Goal: Navigation & Orientation: Find specific page/section

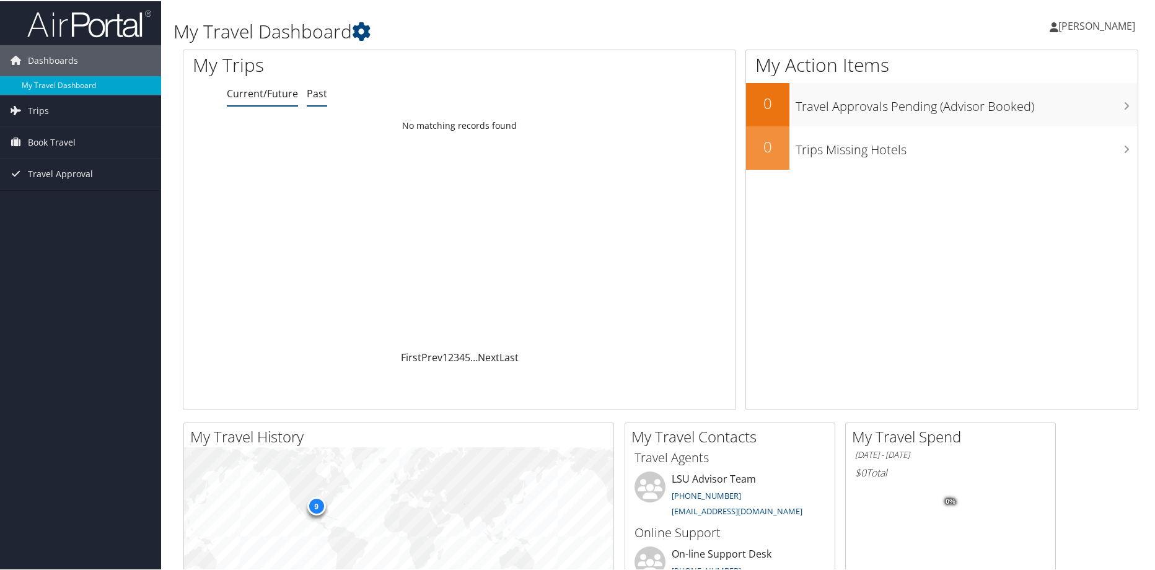
click at [322, 92] on link "Past" at bounding box center [317, 92] width 20 height 14
click at [257, 87] on link "Current/Future" at bounding box center [262, 92] width 71 height 14
click at [488, 357] on link "Next" at bounding box center [489, 356] width 22 height 14
click at [87, 110] on link "Trips" at bounding box center [80, 109] width 161 height 31
click at [43, 136] on link "Current/Future Trips" at bounding box center [80, 134] width 161 height 19
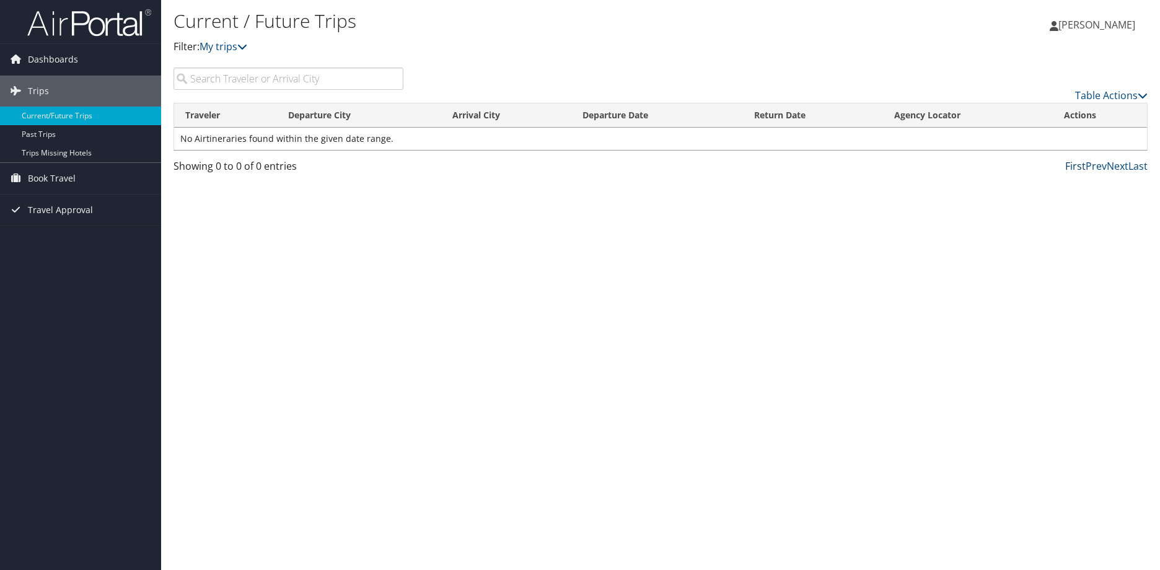
click at [1085, 168] on link "First" at bounding box center [1075, 166] width 20 height 14
click at [1096, 167] on link "Prev" at bounding box center [1095, 166] width 21 height 14
click at [1120, 97] on link "Table Actions" at bounding box center [1111, 96] width 72 height 14
click at [1120, 97] on div at bounding box center [580, 285] width 1160 height 570
click at [227, 43] on link "My trips" at bounding box center [223, 47] width 48 height 14
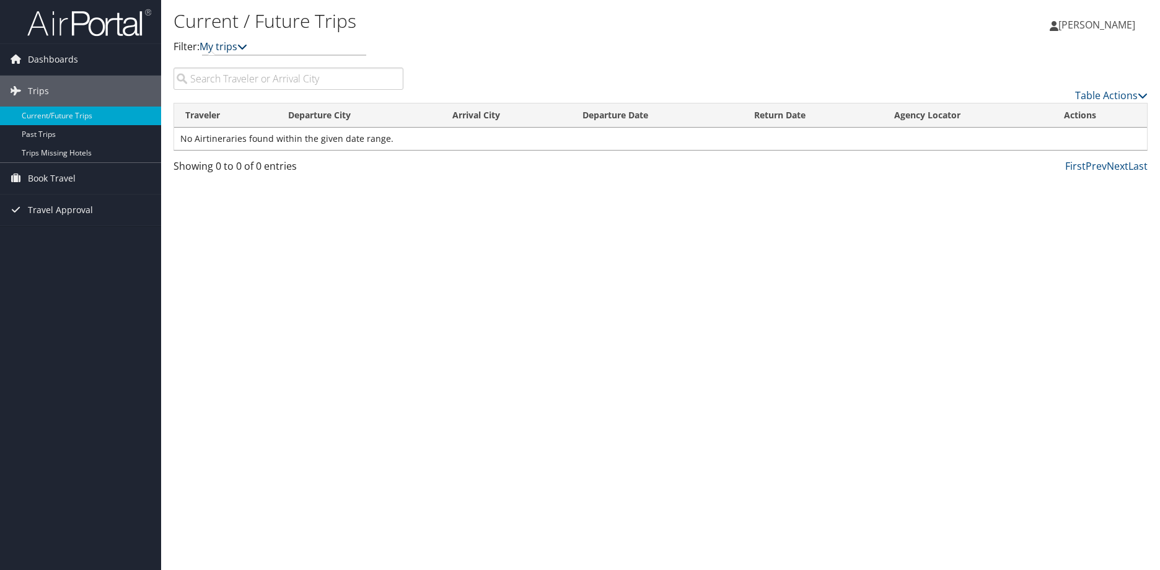
click at [227, 43] on link "My trips" at bounding box center [223, 47] width 48 height 14
click at [40, 56] on span "Dashboards" at bounding box center [53, 59] width 50 height 31
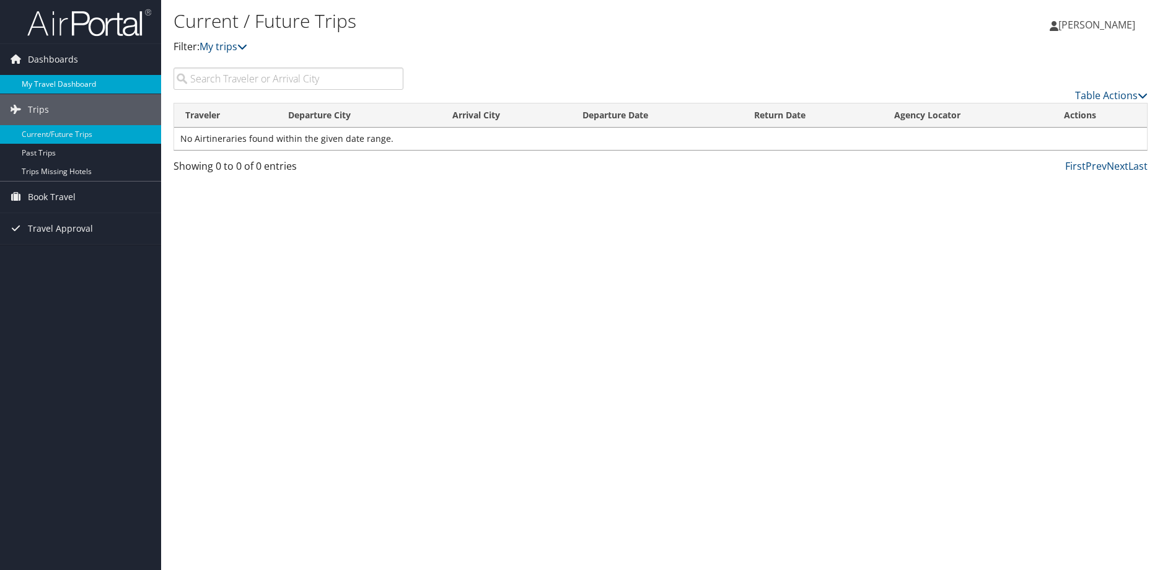
click at [45, 78] on link "My Travel Dashboard" at bounding box center [80, 84] width 161 height 19
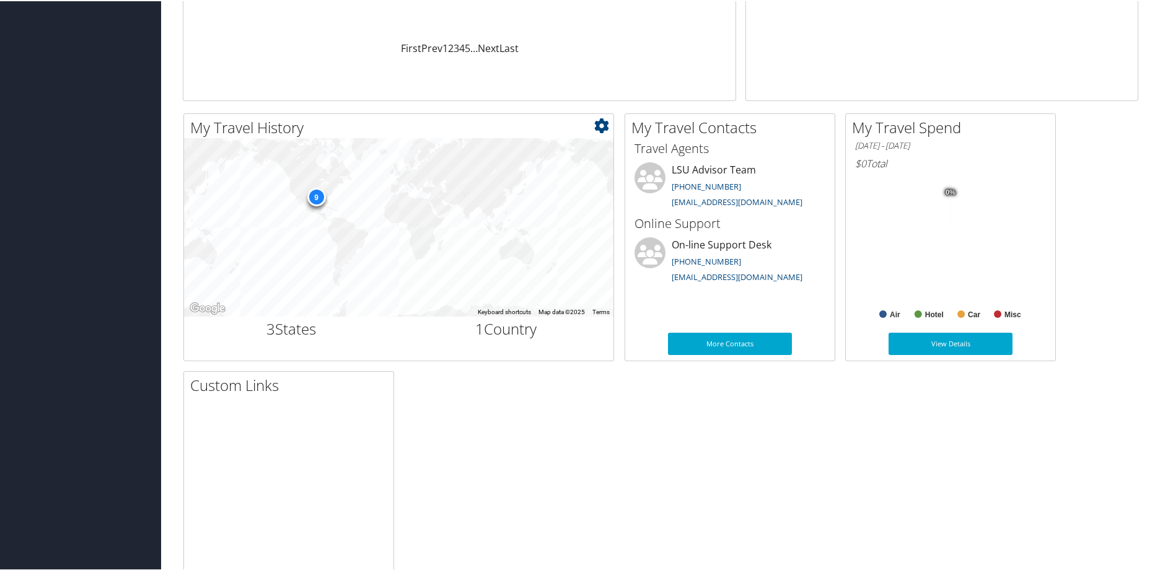
scroll to position [372, 0]
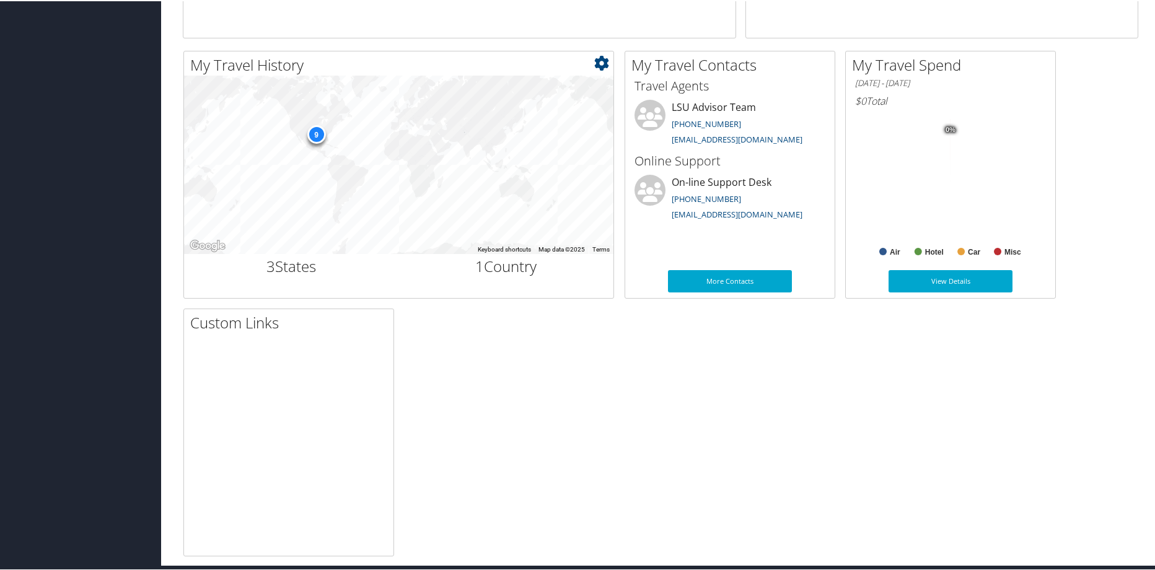
click at [316, 132] on div "9" at bounding box center [316, 133] width 19 height 19
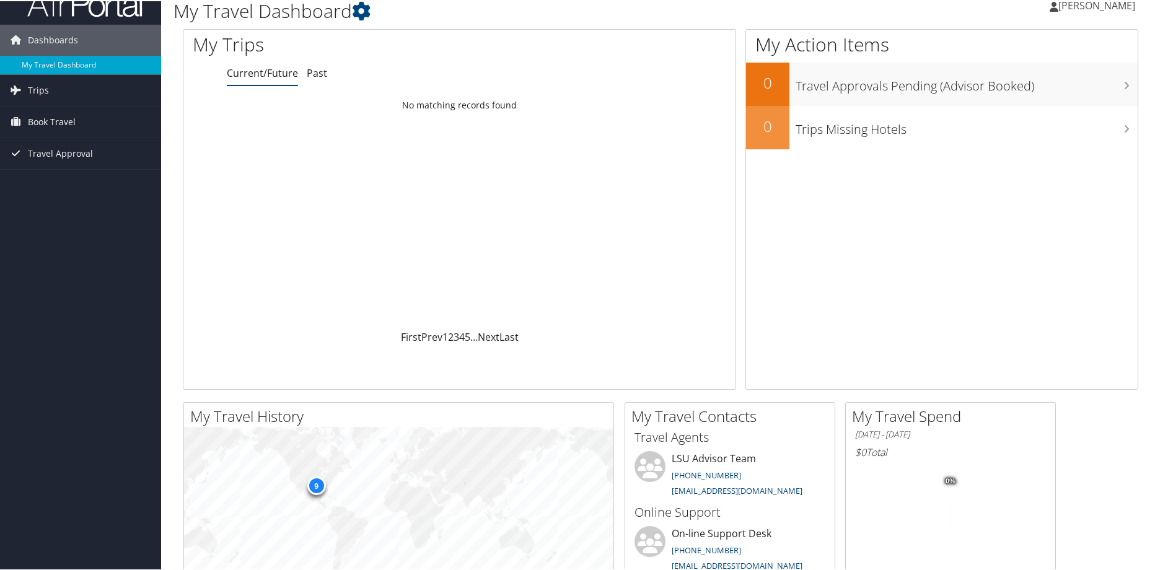
scroll to position [0, 0]
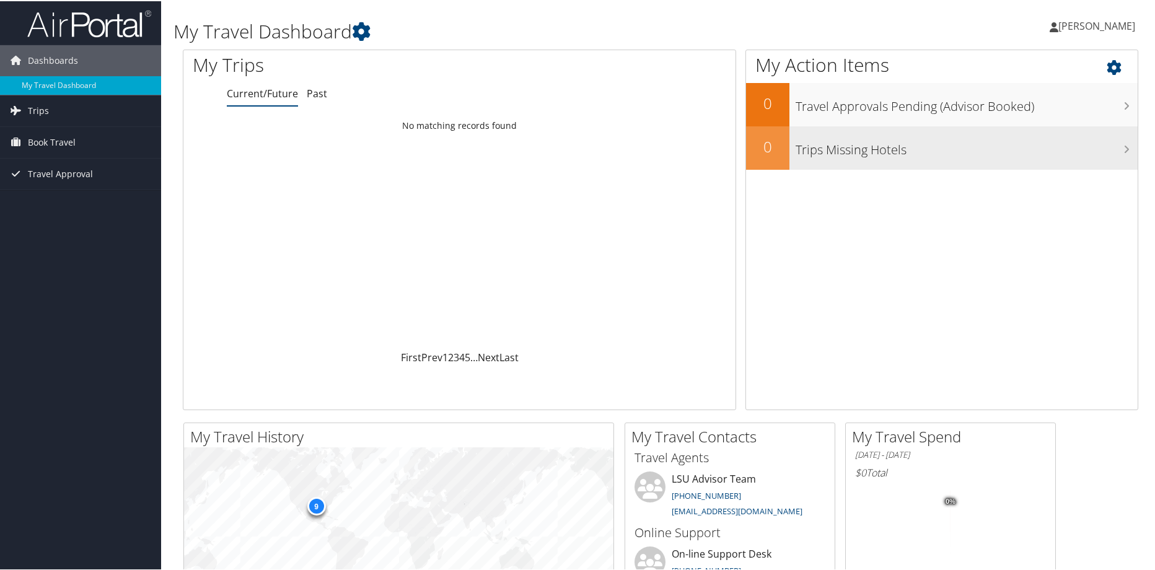
click at [836, 154] on h3 "Trips Missing Hotels" at bounding box center [966, 146] width 342 height 24
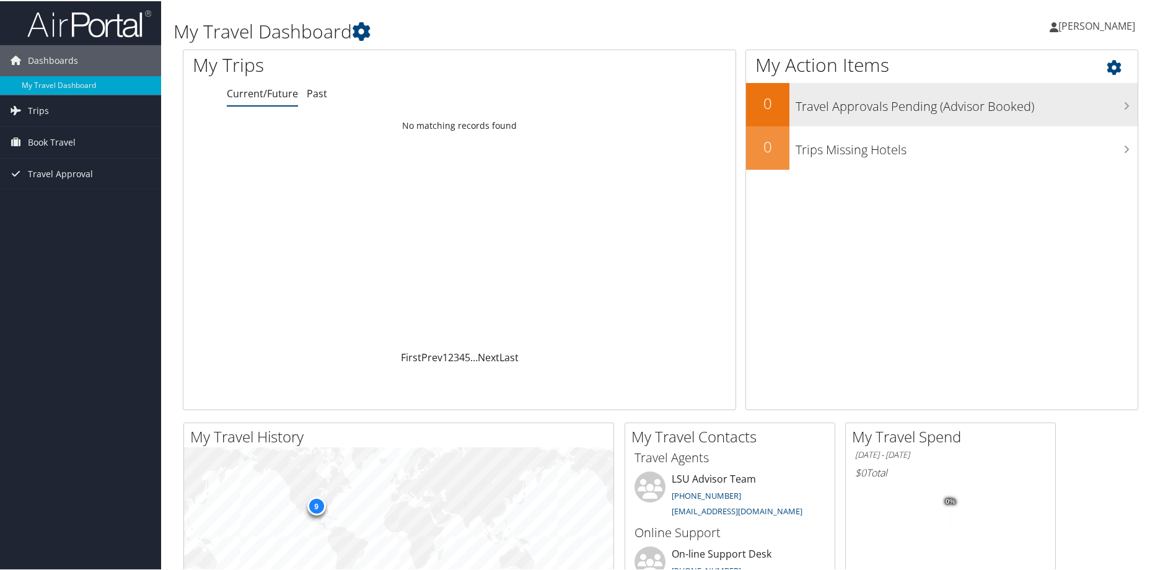
click at [861, 114] on div "Travel Approvals Pending (Advisor Booked)" at bounding box center [963, 103] width 348 height 43
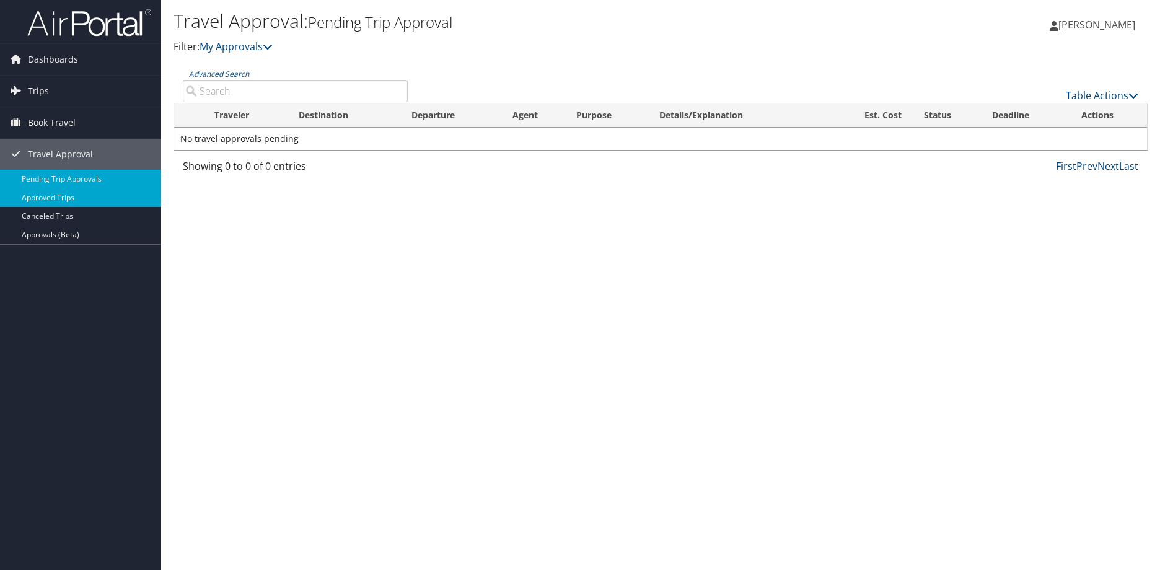
click at [63, 194] on link "Approved Trips" at bounding box center [80, 197] width 161 height 19
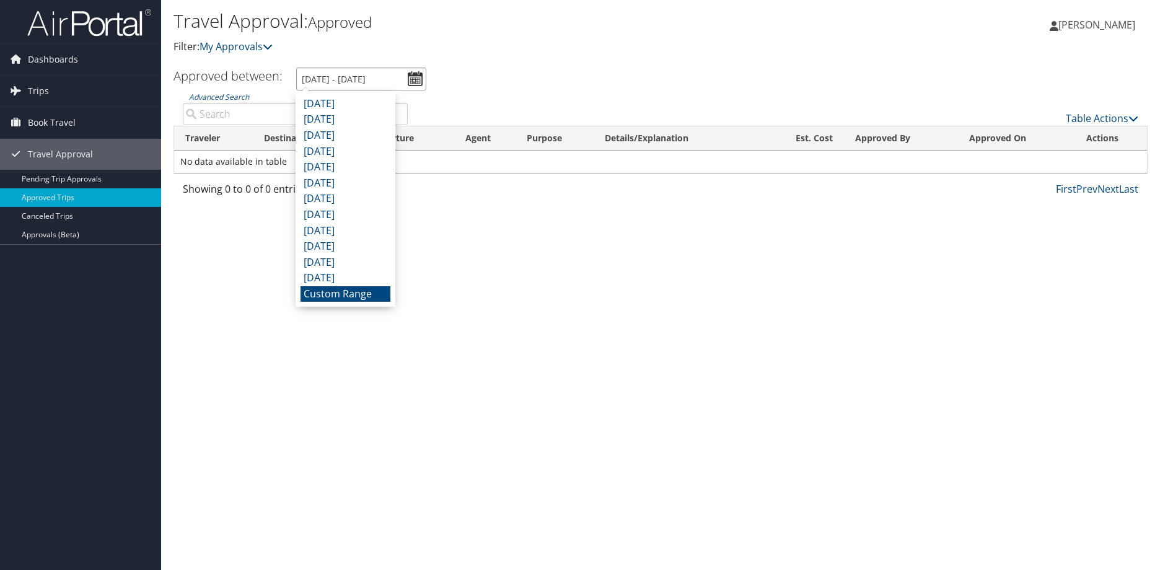
click at [388, 79] on input "7/11/2025 - 8/11/2025" at bounding box center [361, 79] width 130 height 23
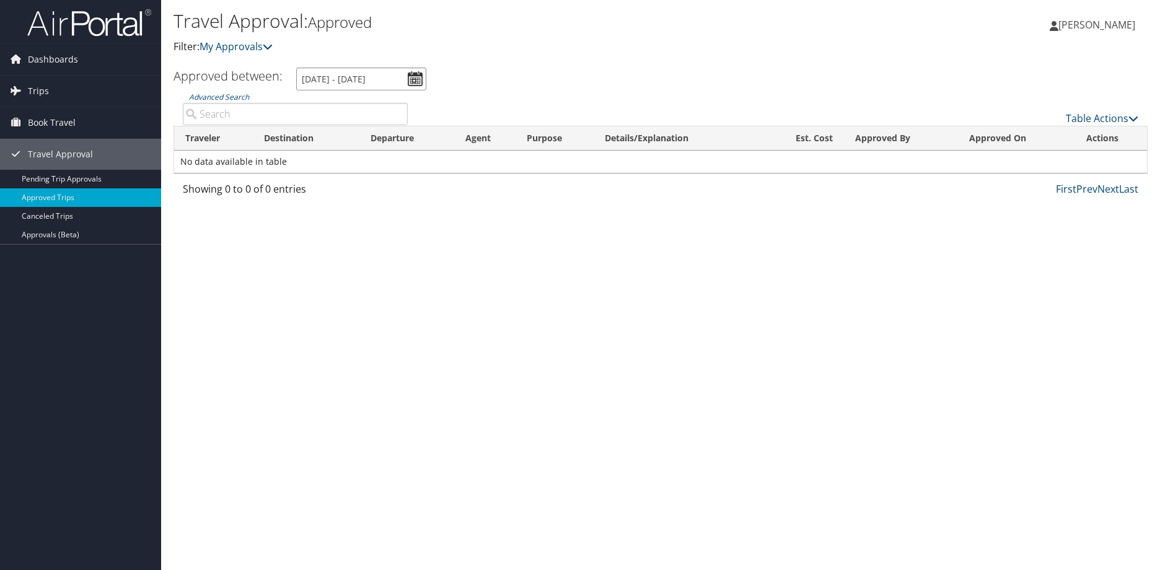
click at [417, 79] on input "7/11/2025 - 8/11/2025" at bounding box center [361, 79] width 130 height 23
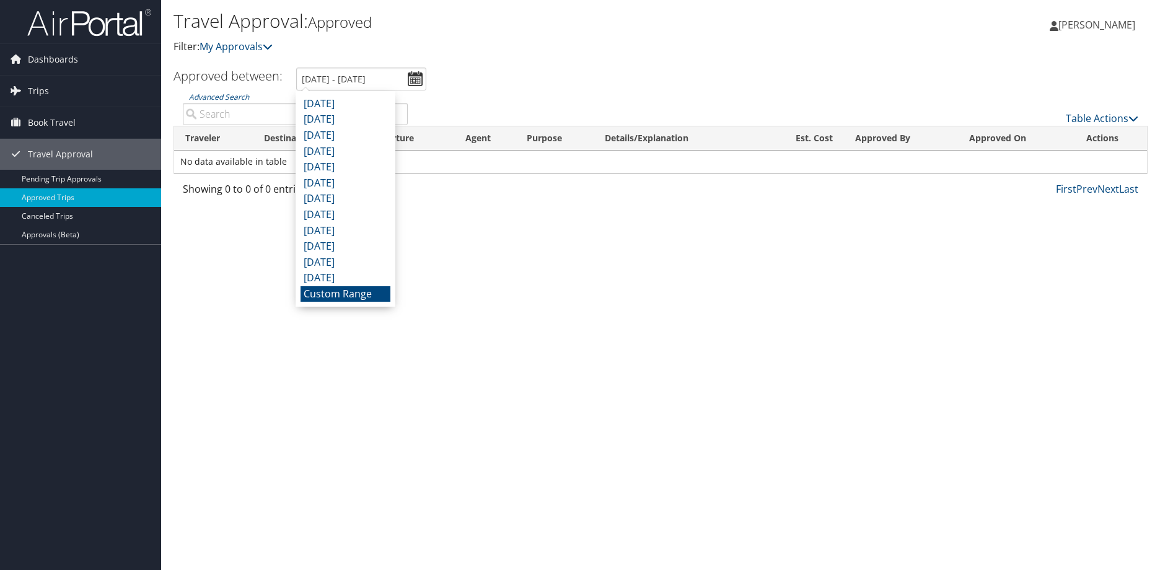
click at [478, 252] on div "Travel Approval: Approved Filter: My Approvals Juanita Paul Juanita Paul My Set…" at bounding box center [660, 285] width 999 height 570
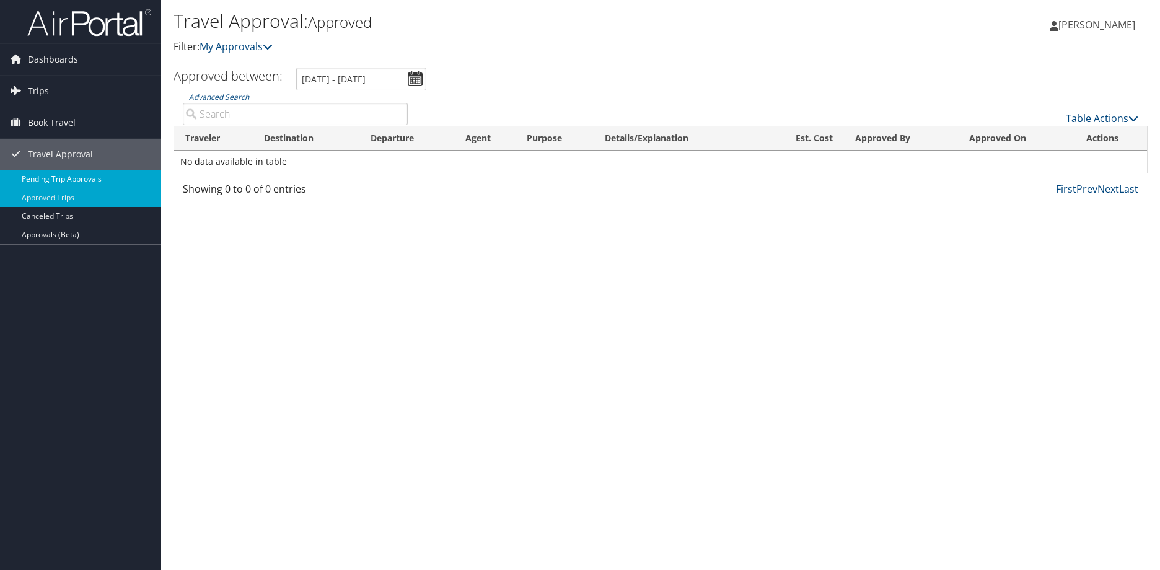
click at [56, 172] on link "Pending Trip Approvals" at bounding box center [80, 179] width 161 height 19
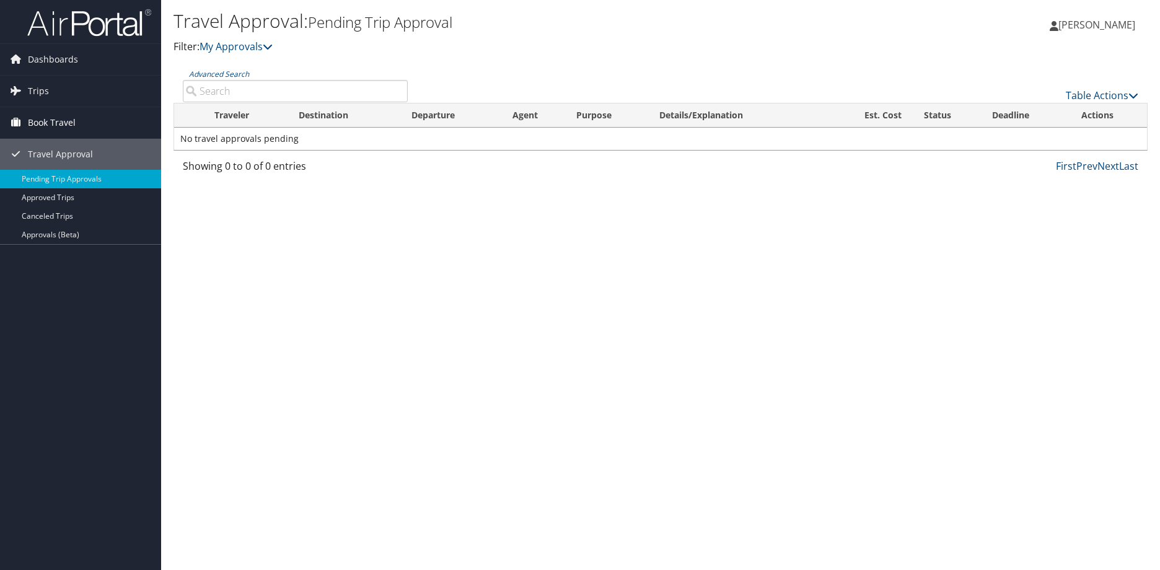
click at [52, 118] on span "Book Travel" at bounding box center [52, 122] width 48 height 31
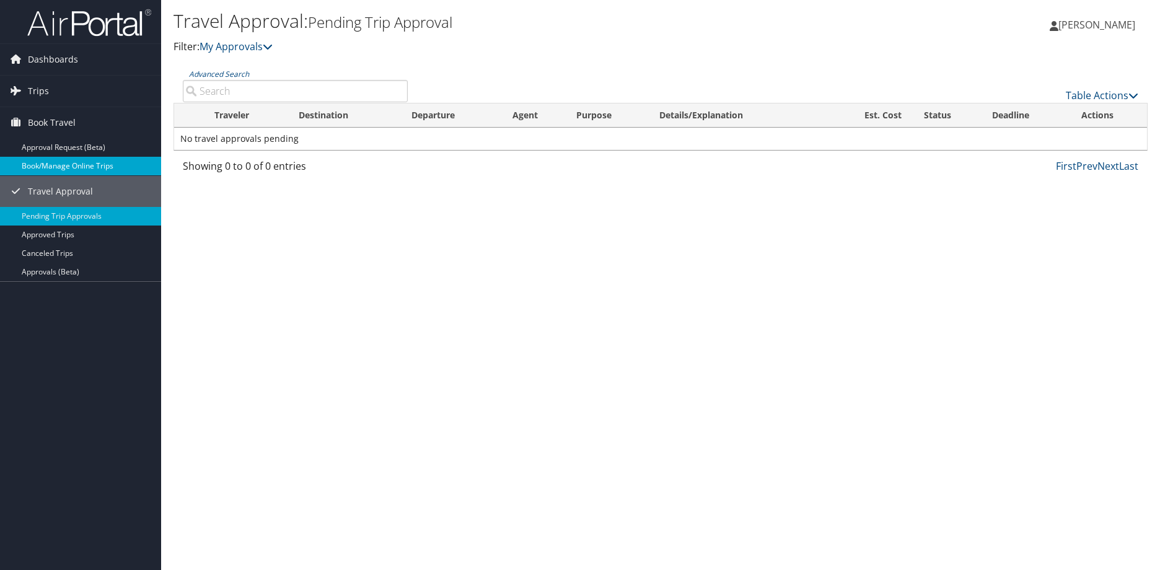
click at [59, 164] on link "Book/Manage Online Trips" at bounding box center [80, 166] width 161 height 19
click at [35, 85] on span "Trips" at bounding box center [38, 91] width 21 height 31
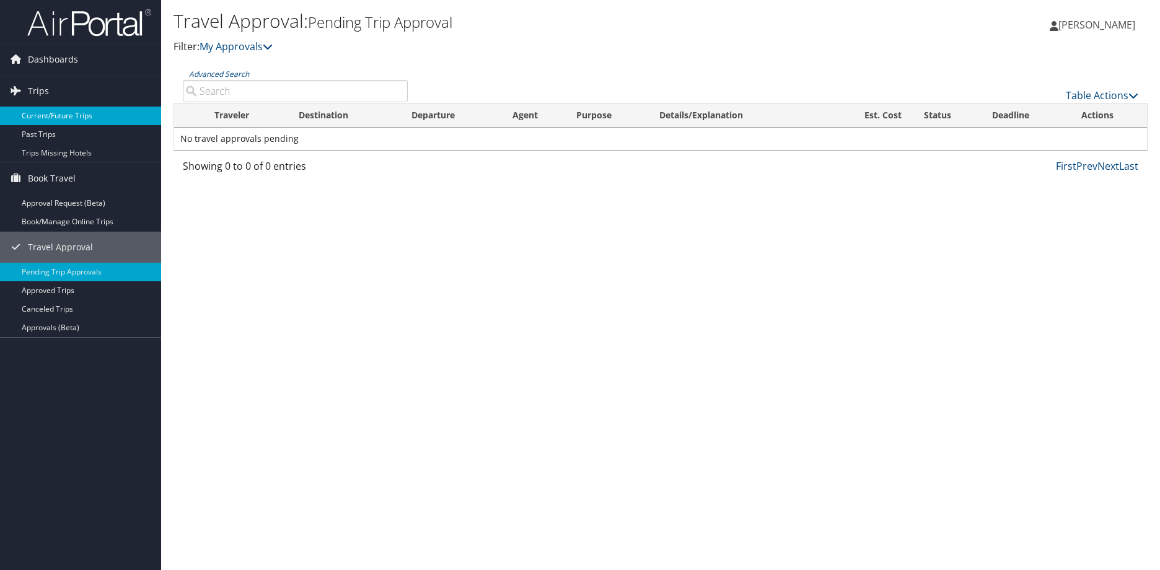
click at [35, 110] on link "Current/Future Trips" at bounding box center [80, 116] width 161 height 19
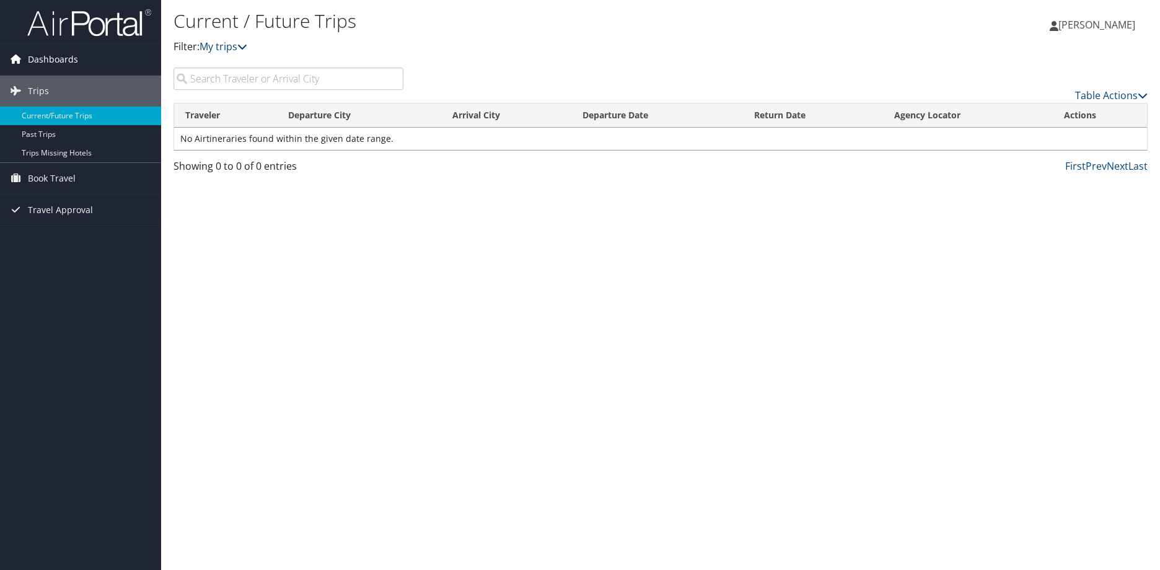
click at [55, 58] on span "Dashboards" at bounding box center [53, 59] width 50 height 31
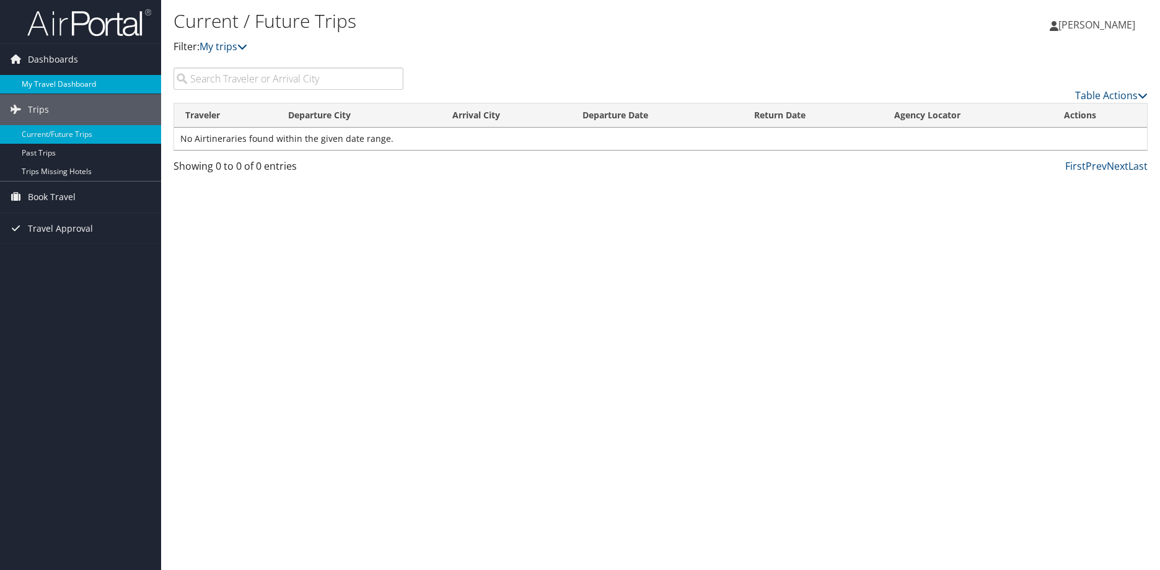
click at [45, 78] on link "My Travel Dashboard" at bounding box center [80, 84] width 161 height 19
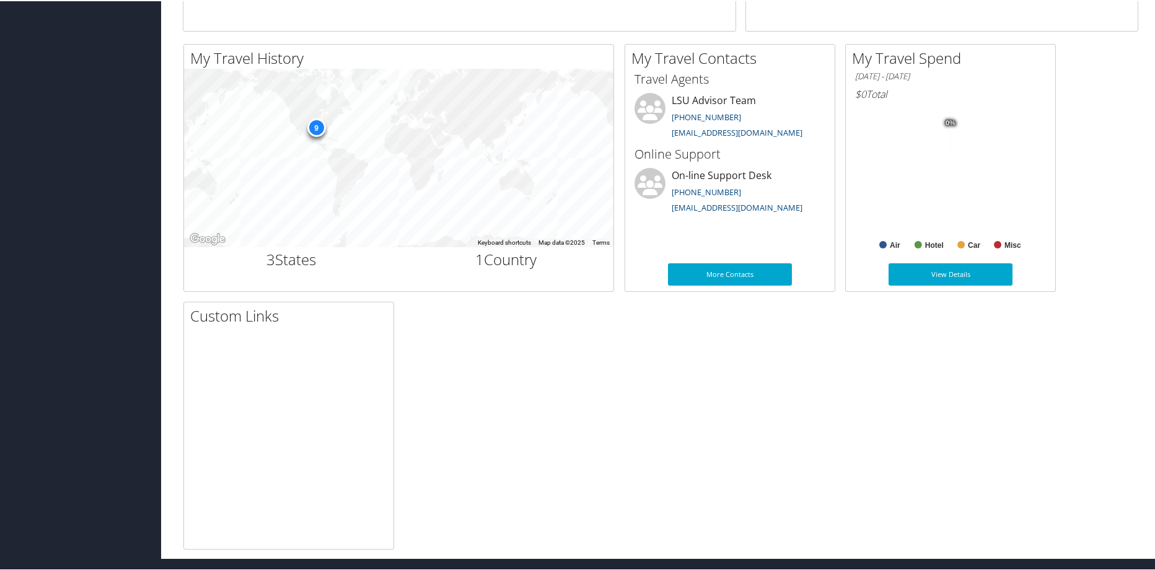
scroll to position [317, 0]
